Goal: Information Seeking & Learning: Learn about a topic

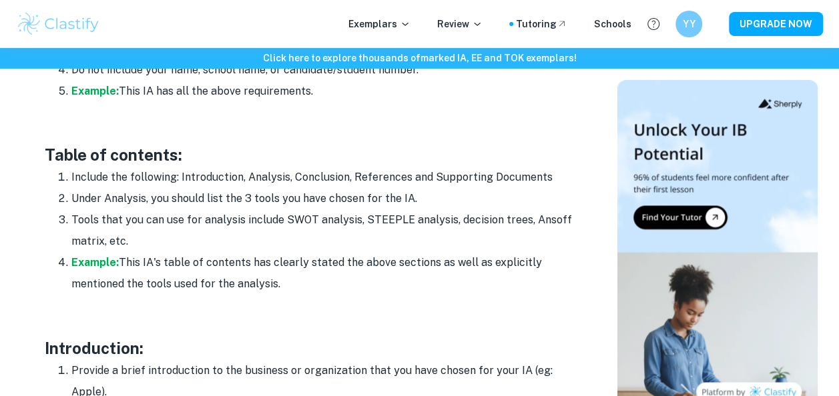
scroll to position [922, 0]
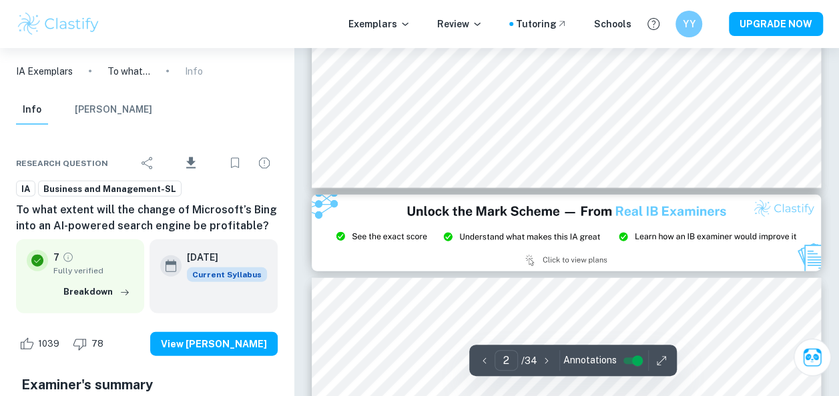
scroll to position [1135, 0]
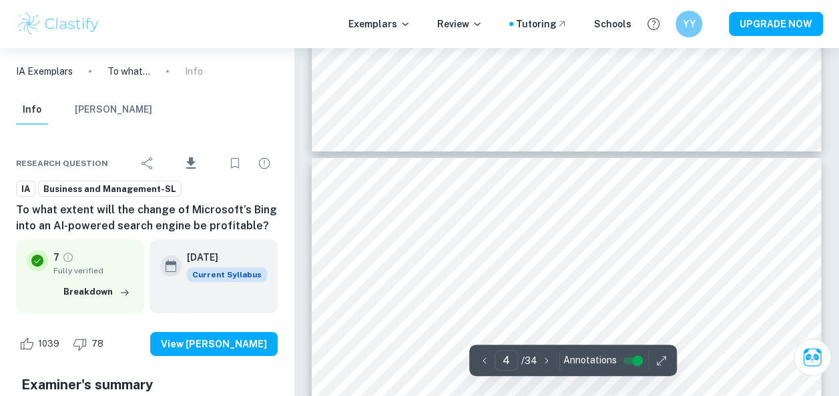
type input "3"
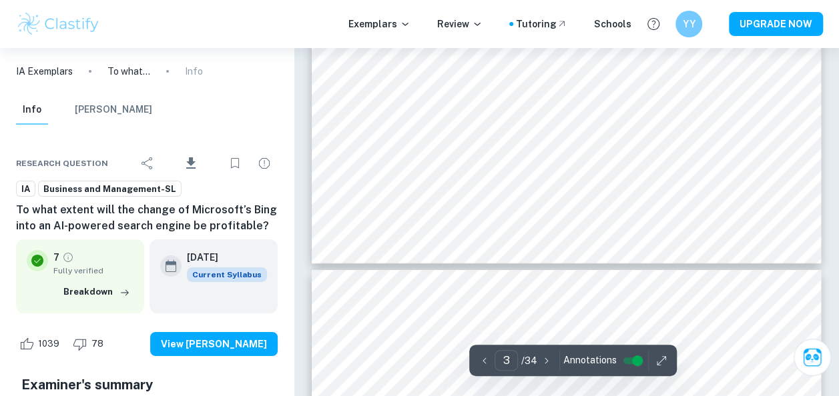
scroll to position [2002, 0]
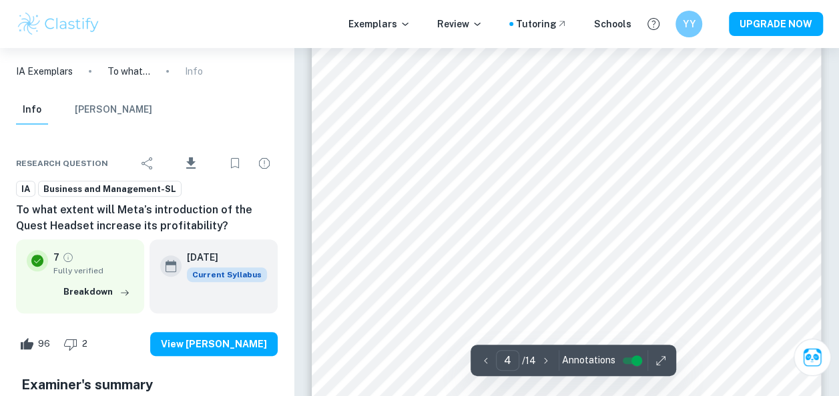
scroll to position [2669, 0]
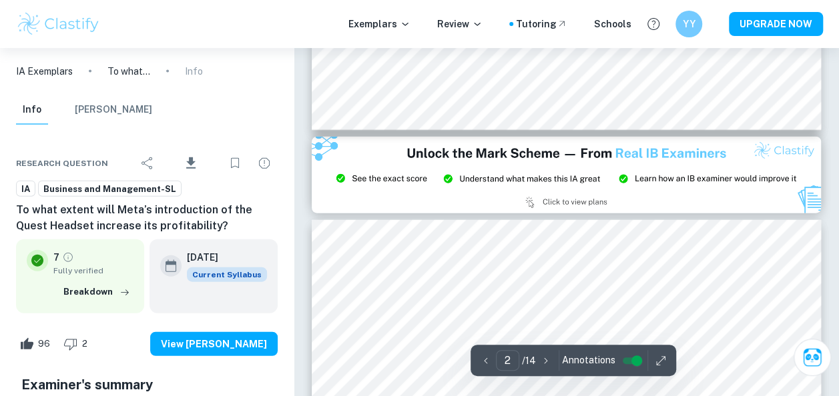
type input "3"
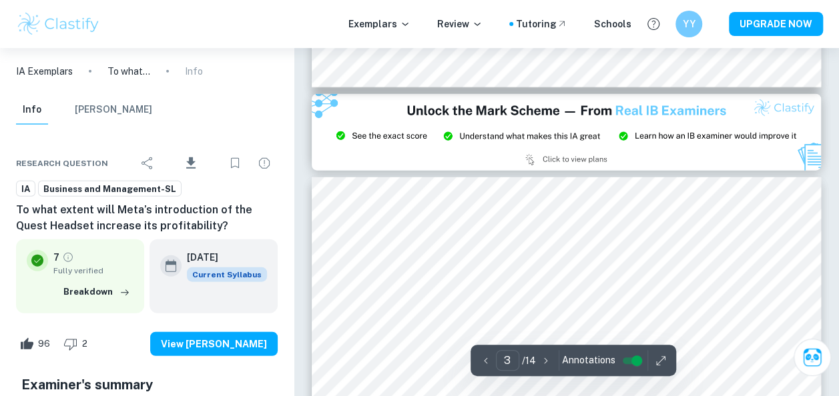
scroll to position [1504, 0]
click at [658, 360] on icon "button" at bounding box center [660, 360] width 13 height 13
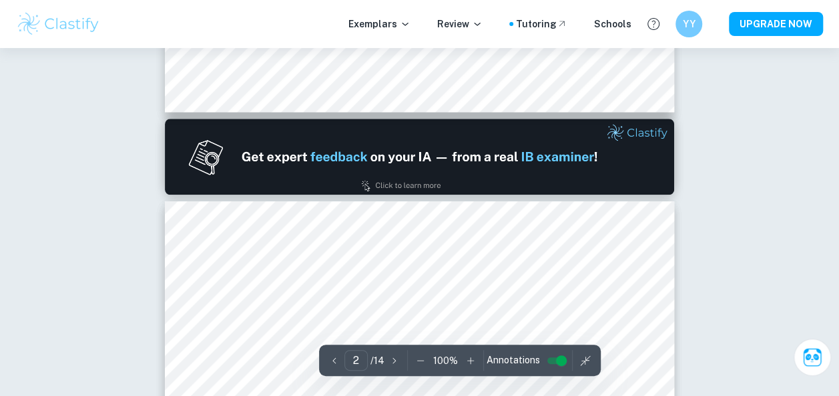
type input "1"
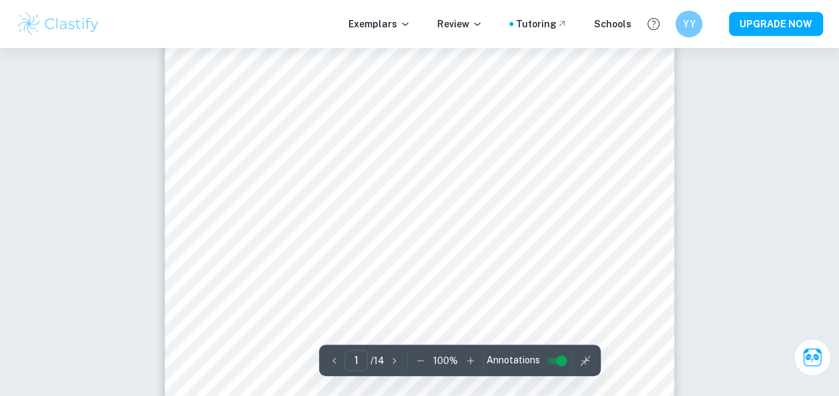
scroll to position [588, 0]
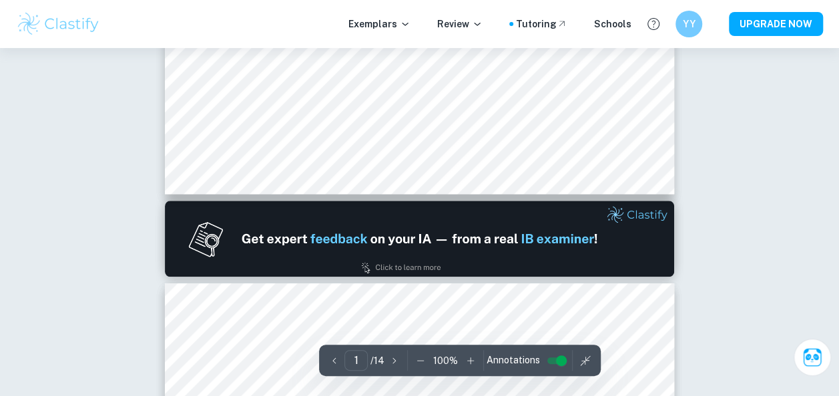
click at [589, 358] on button "button" at bounding box center [585, 360] width 20 height 21
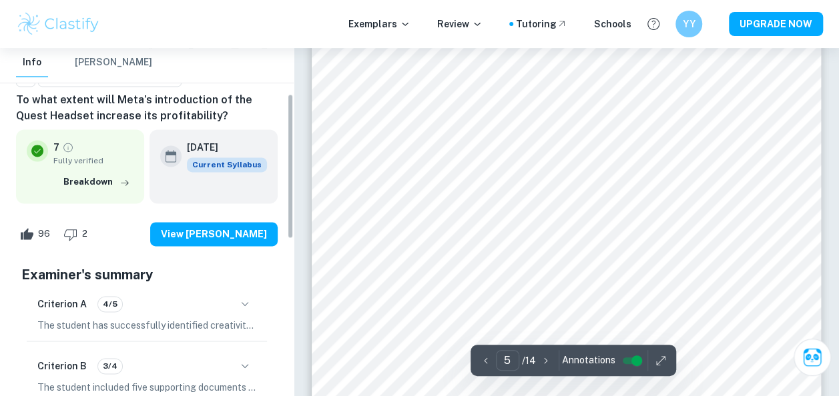
scroll to position [0, 0]
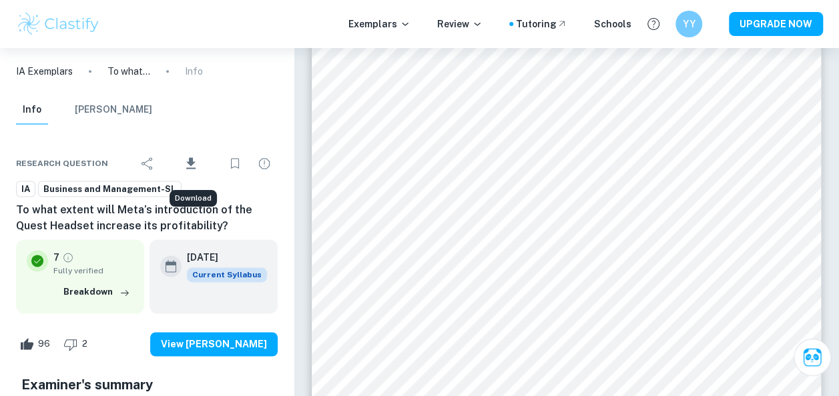
click at [190, 170] on icon "Download" at bounding box center [191, 163] width 16 height 16
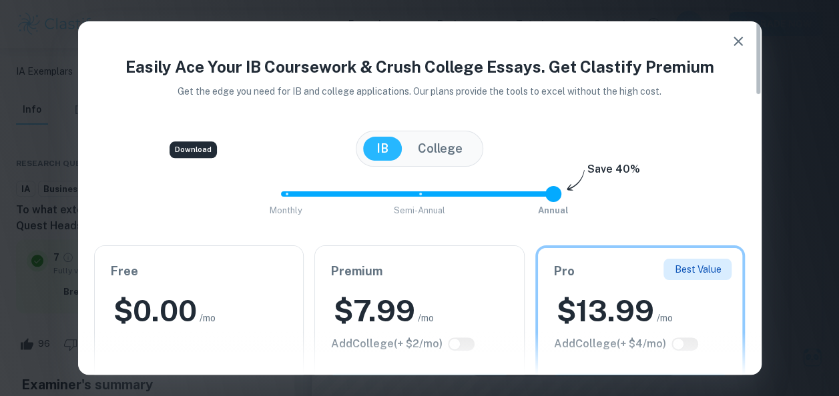
scroll to position [3111, 0]
click at [737, 33] on icon "button" at bounding box center [738, 41] width 16 height 16
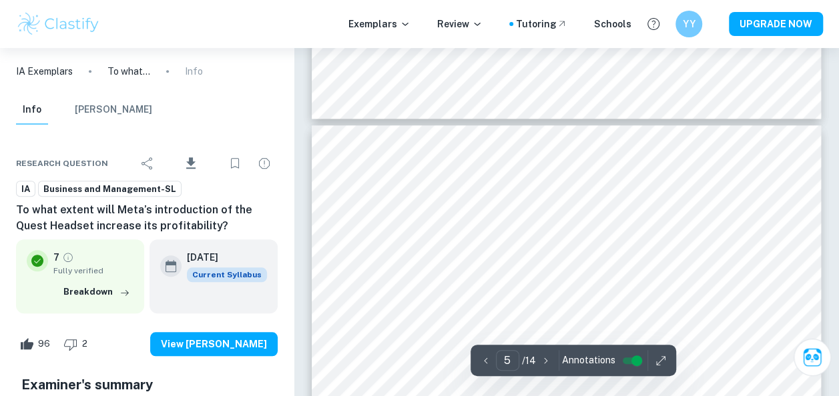
scroll to position [3011, 0]
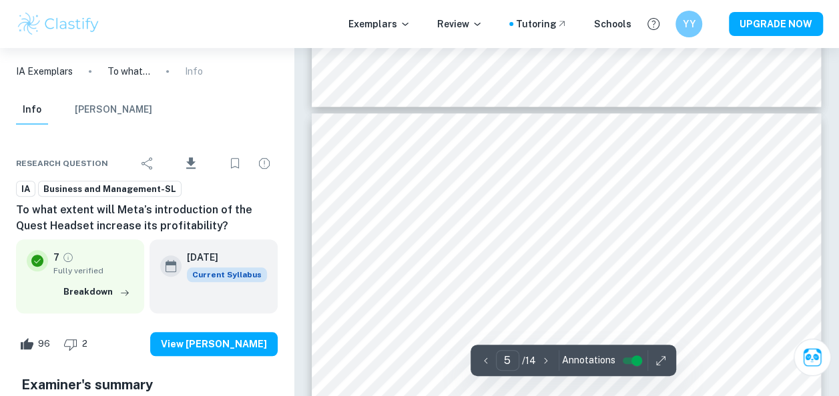
type input "4"
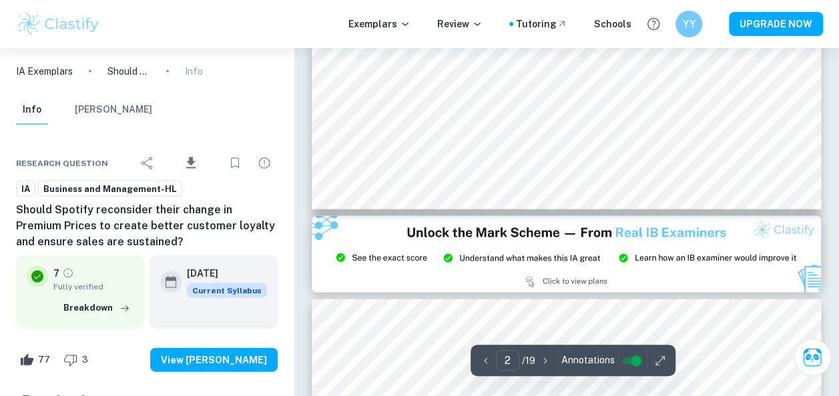
scroll to position [1201, 0]
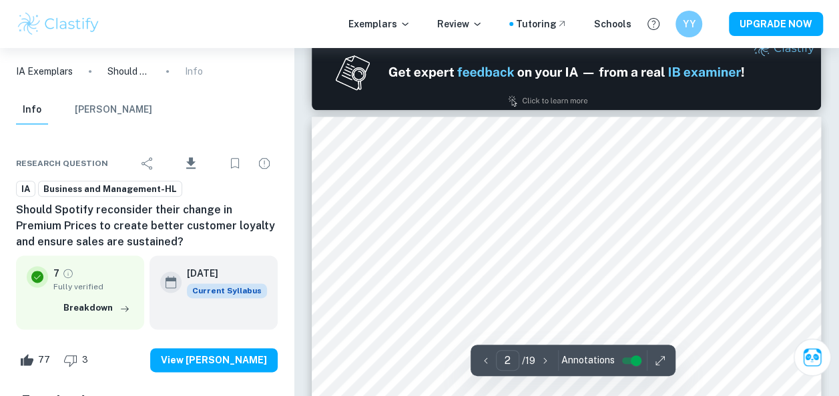
type input "1"
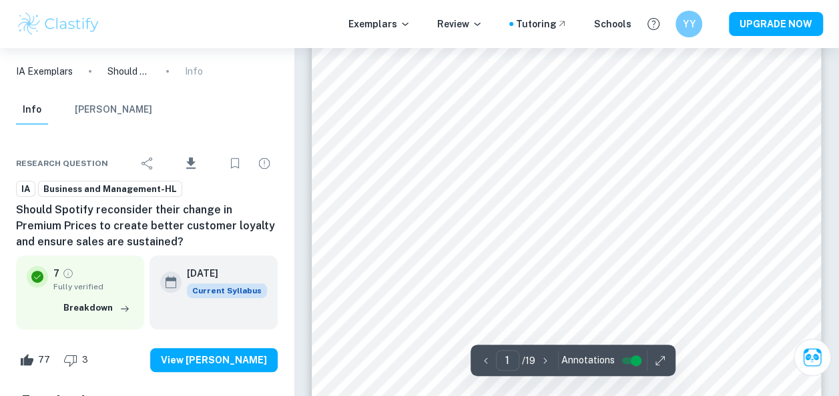
scroll to position [0, 0]
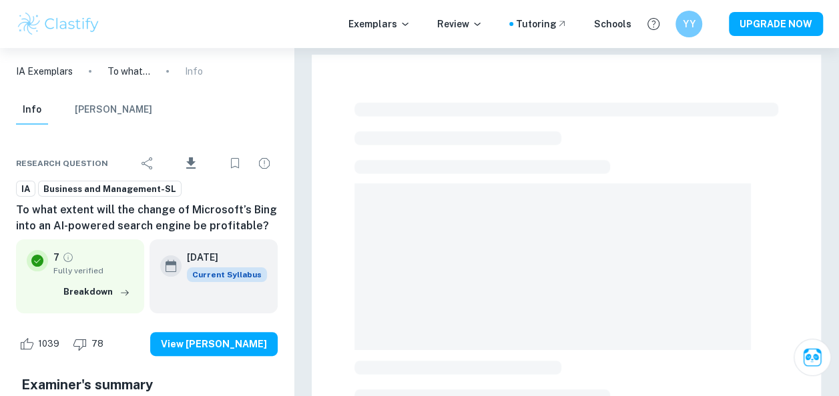
scroll to position [220, 0]
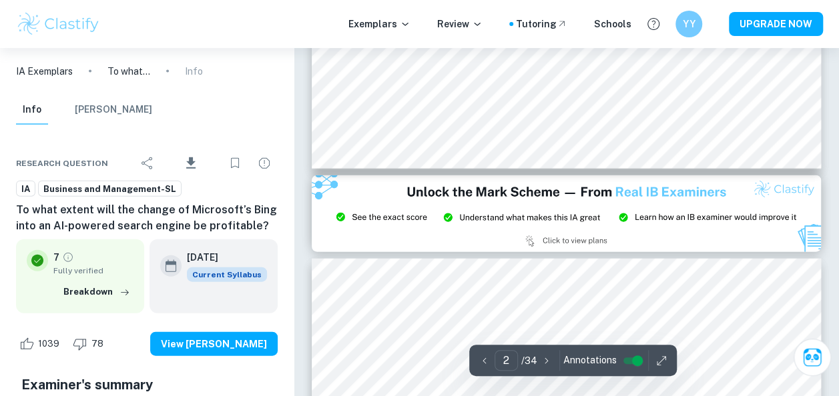
type input "3"
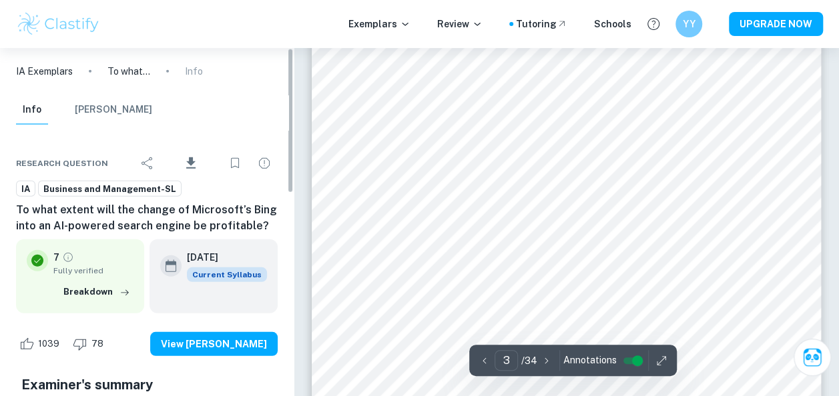
scroll to position [1755, 0]
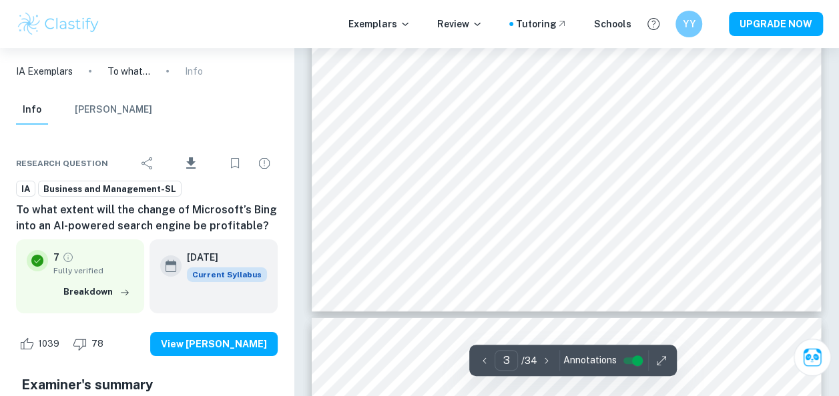
type input "4"
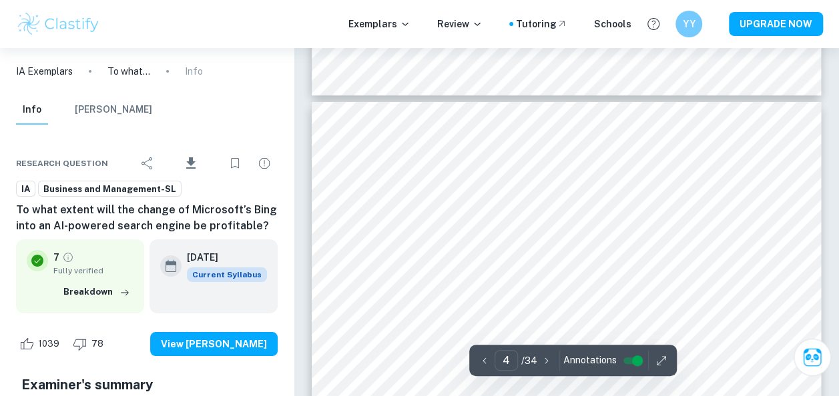
scroll to position [2407, 0]
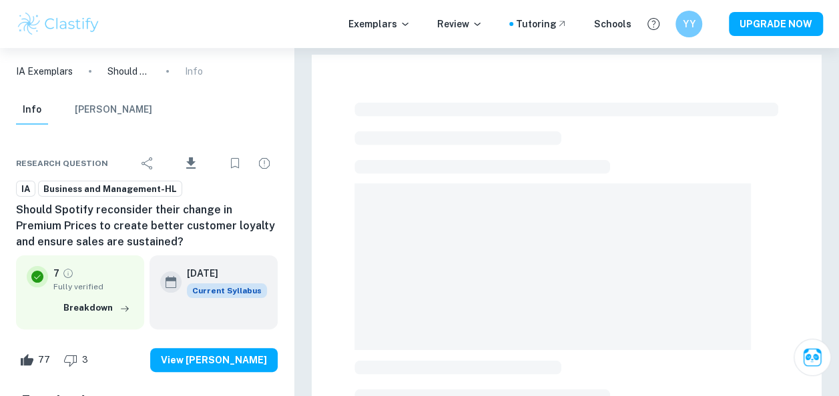
checkbox input "true"
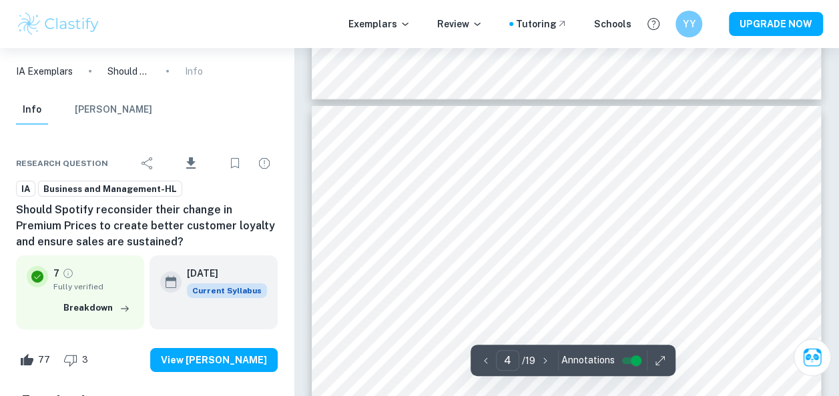
type input "3"
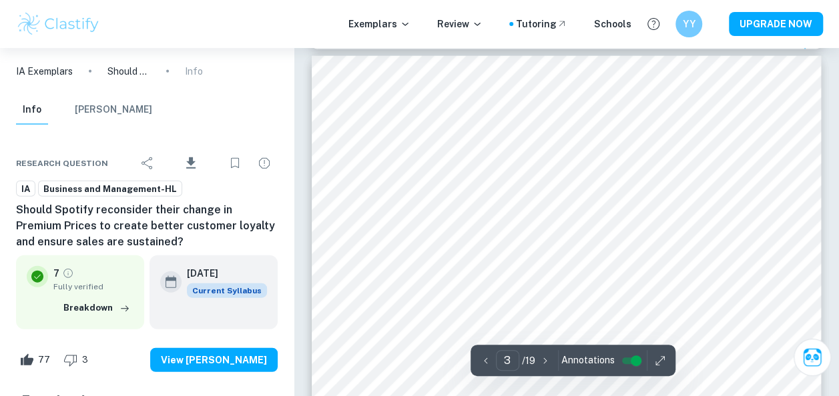
scroll to position [1538, 0]
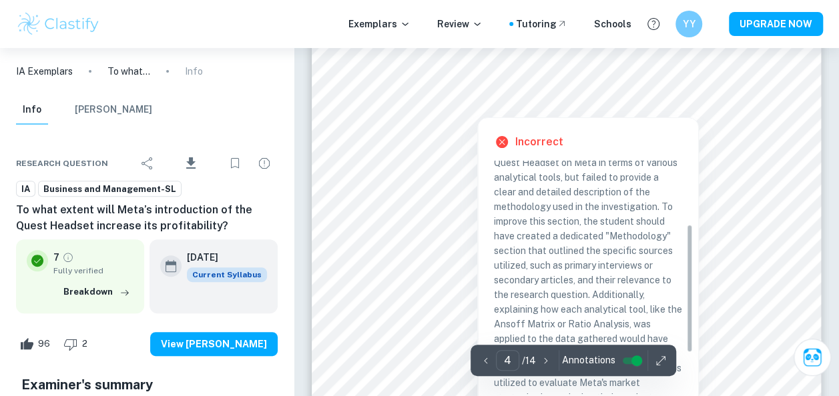
scroll to position [189, 0]
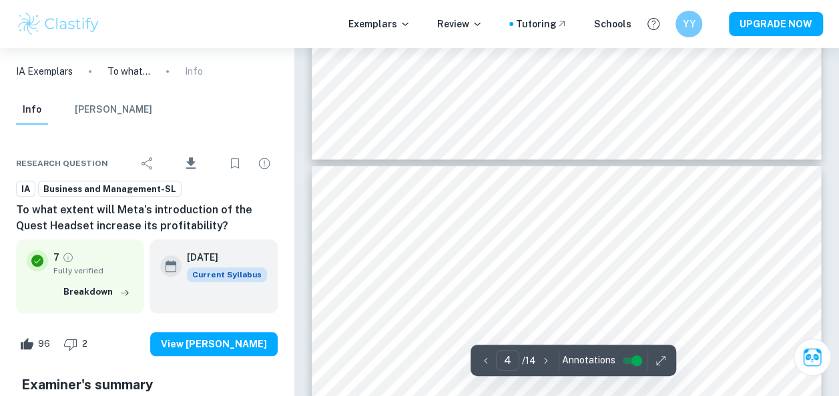
type input "5"
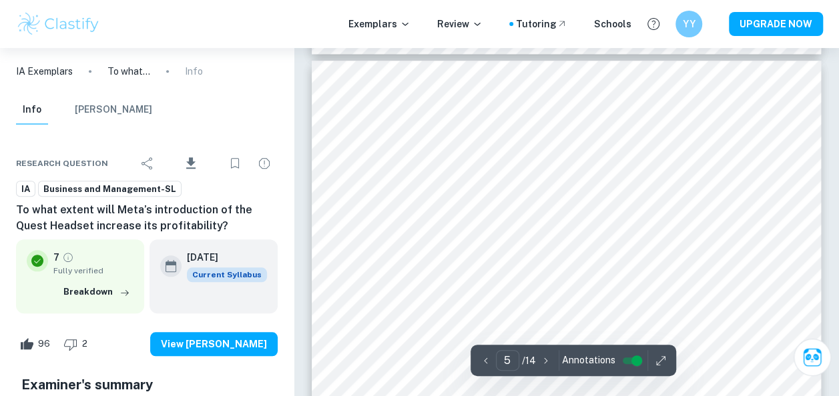
scroll to position [3085, 0]
